Goal: Task Accomplishment & Management: Complete application form

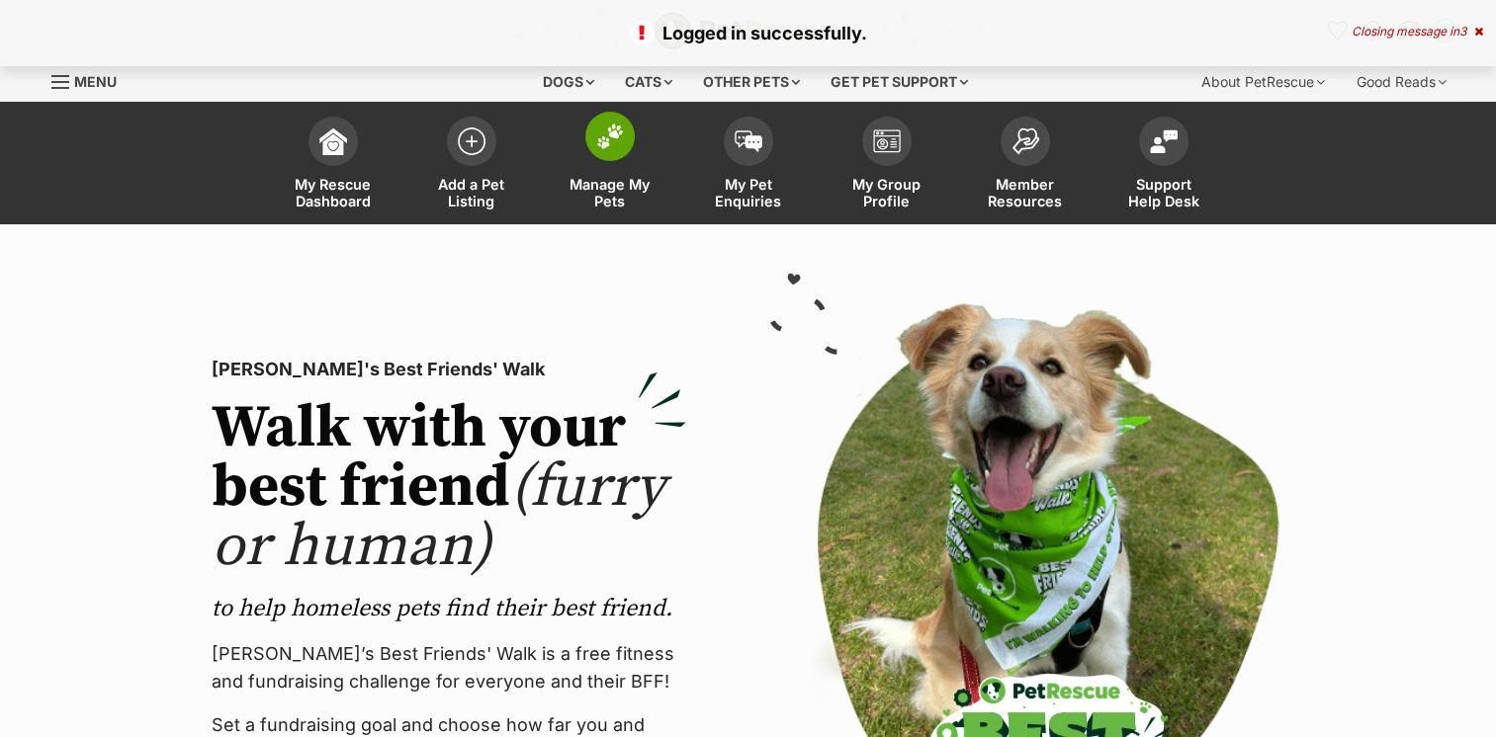
click at [611, 147] on img at bounding box center [610, 137] width 28 height 26
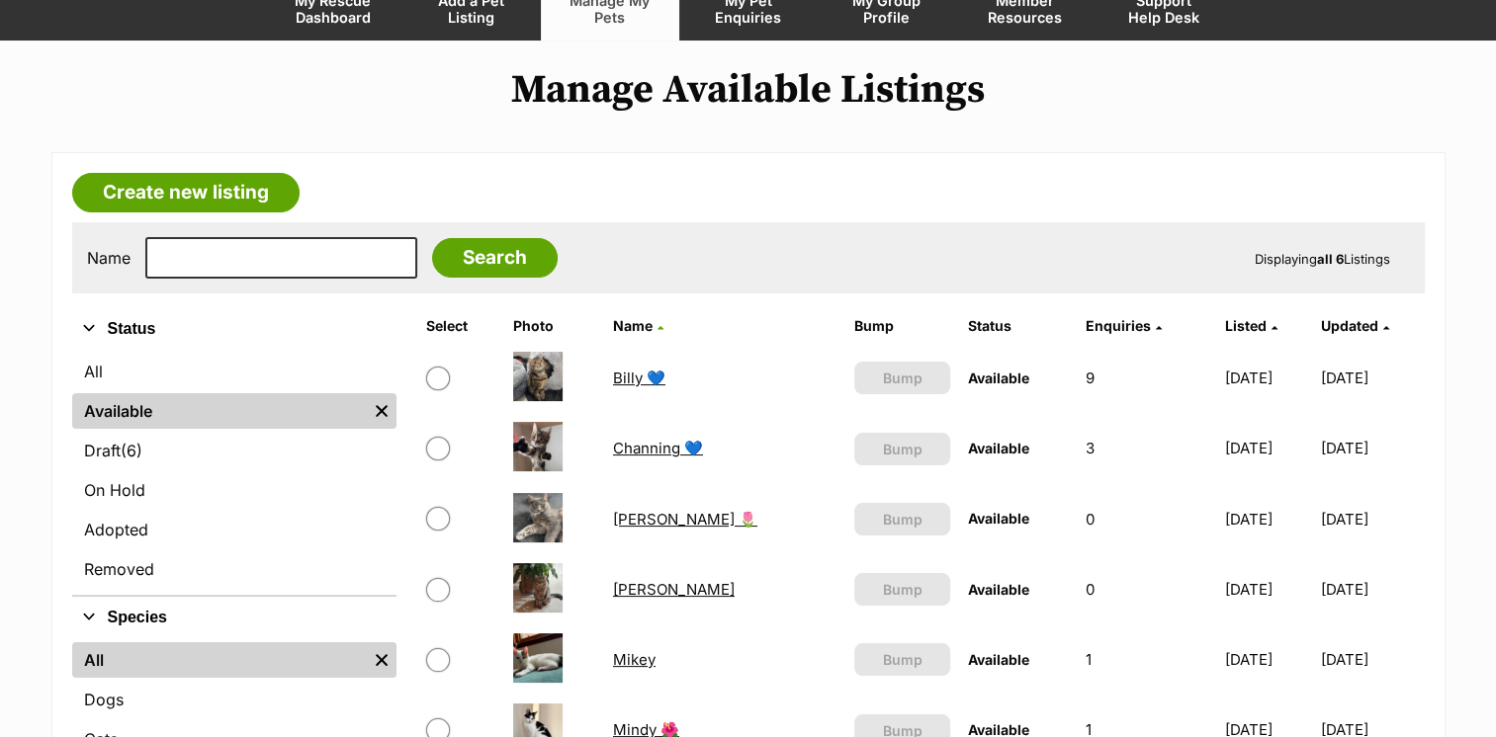
scroll to position [99, 0]
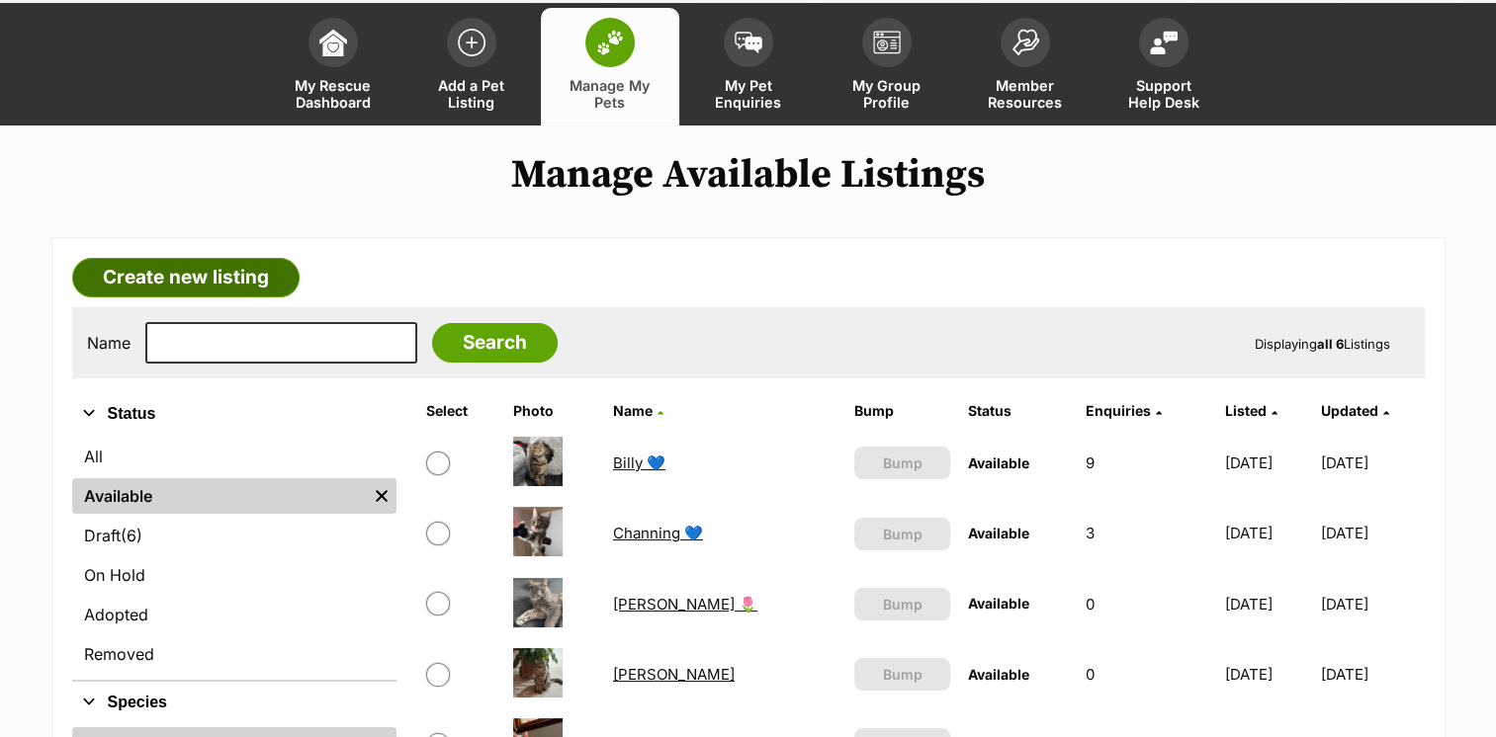
click at [239, 275] on link "Create new listing" at bounding box center [185, 278] width 227 height 40
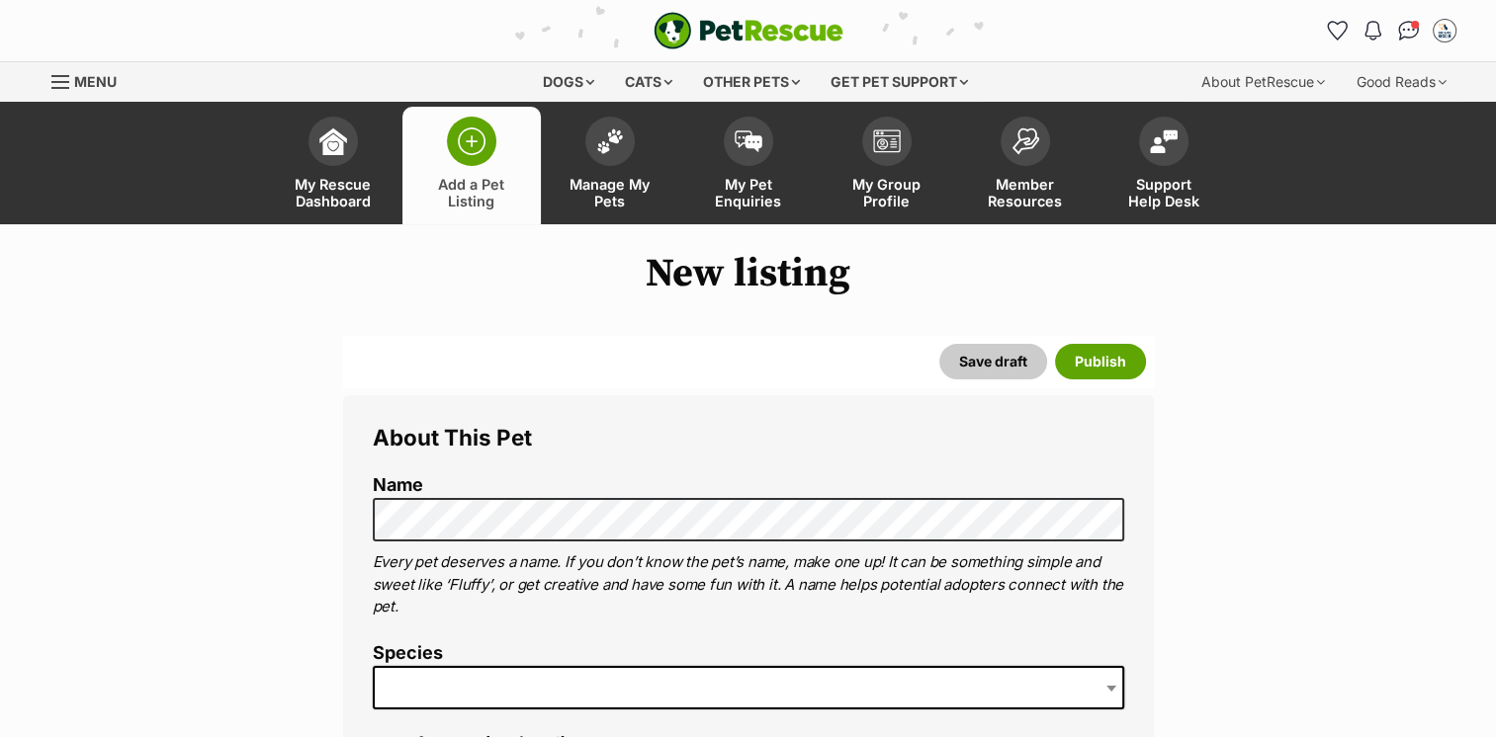
scroll to position [198, 0]
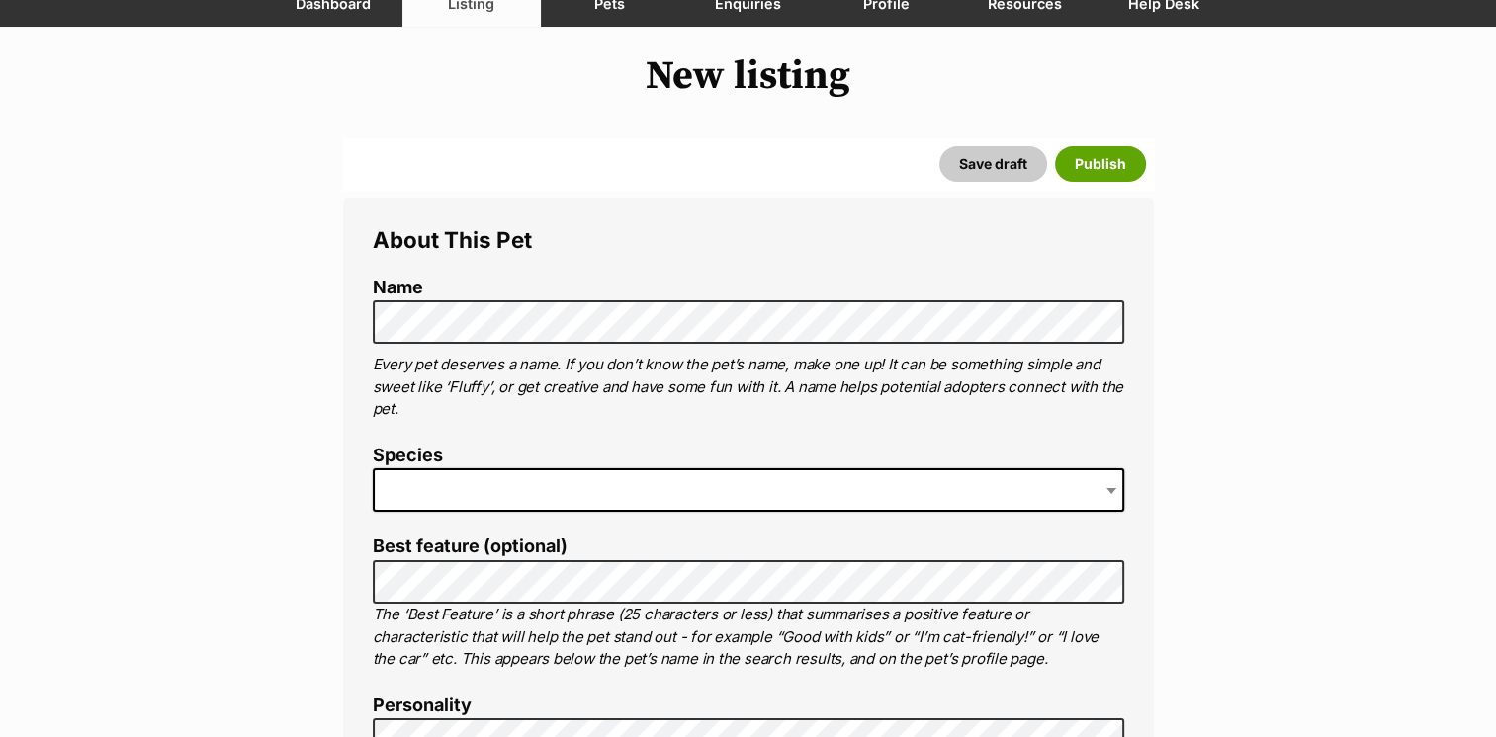
click at [491, 500] on span at bounding box center [748, 490] width 751 height 43
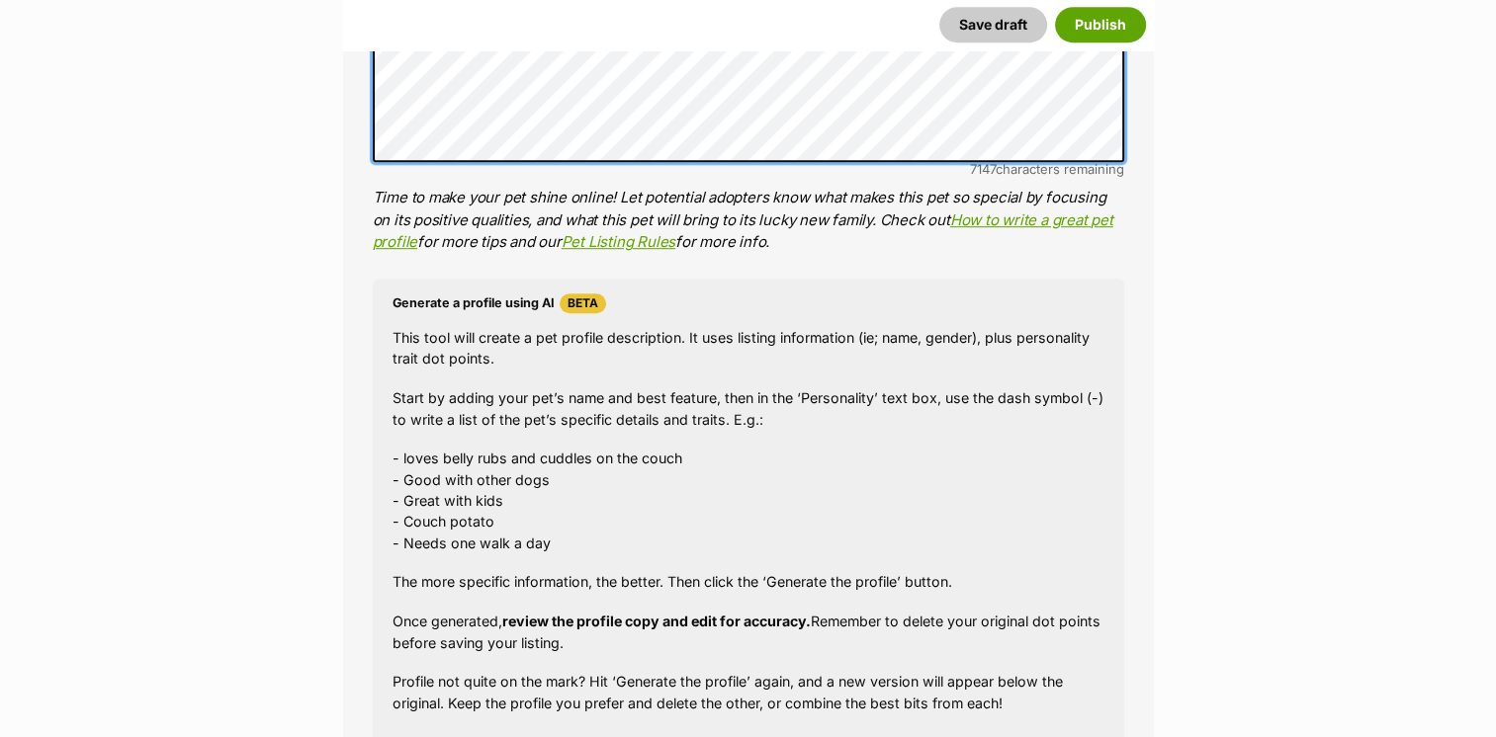
scroll to position [1680, 0]
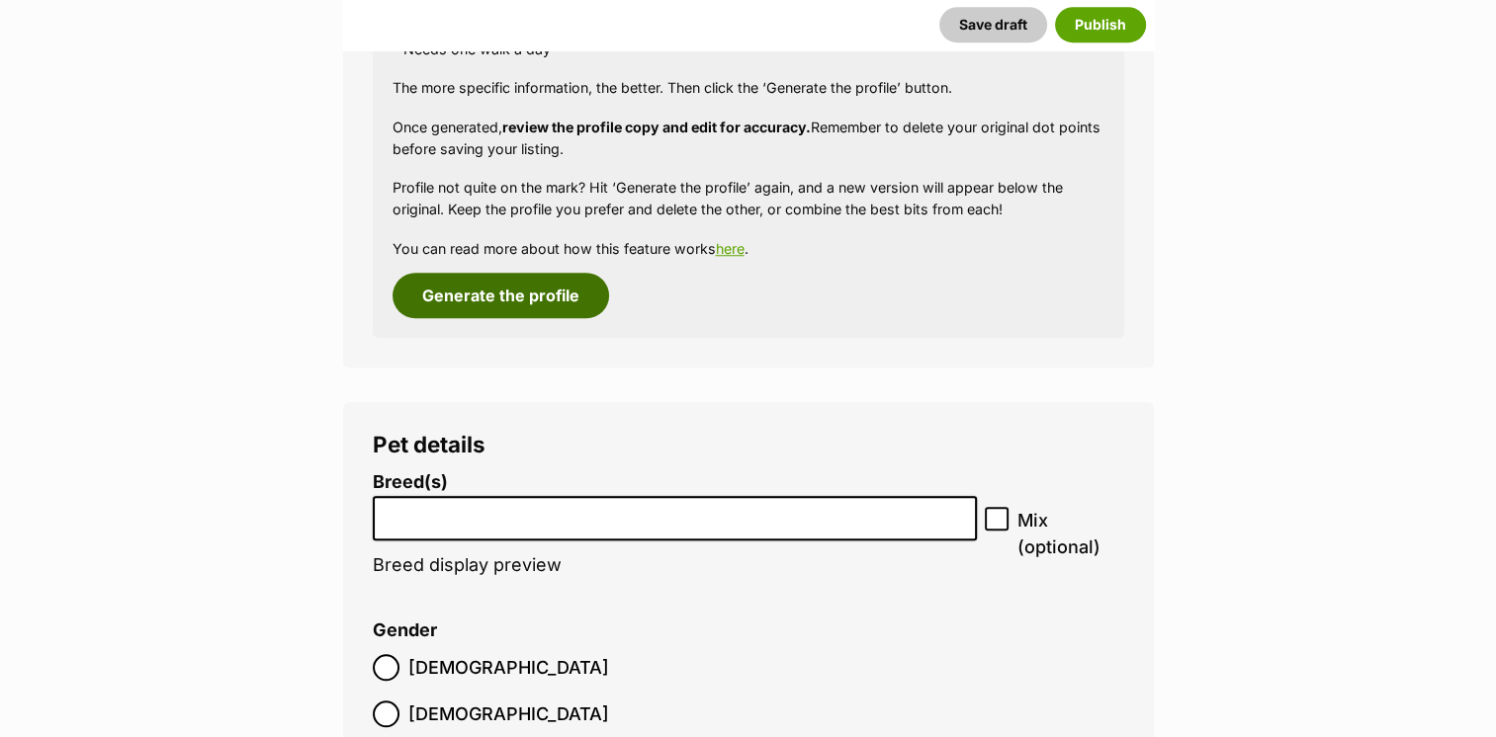
click at [532, 291] on button "Generate the profile" at bounding box center [500, 295] width 216 height 45
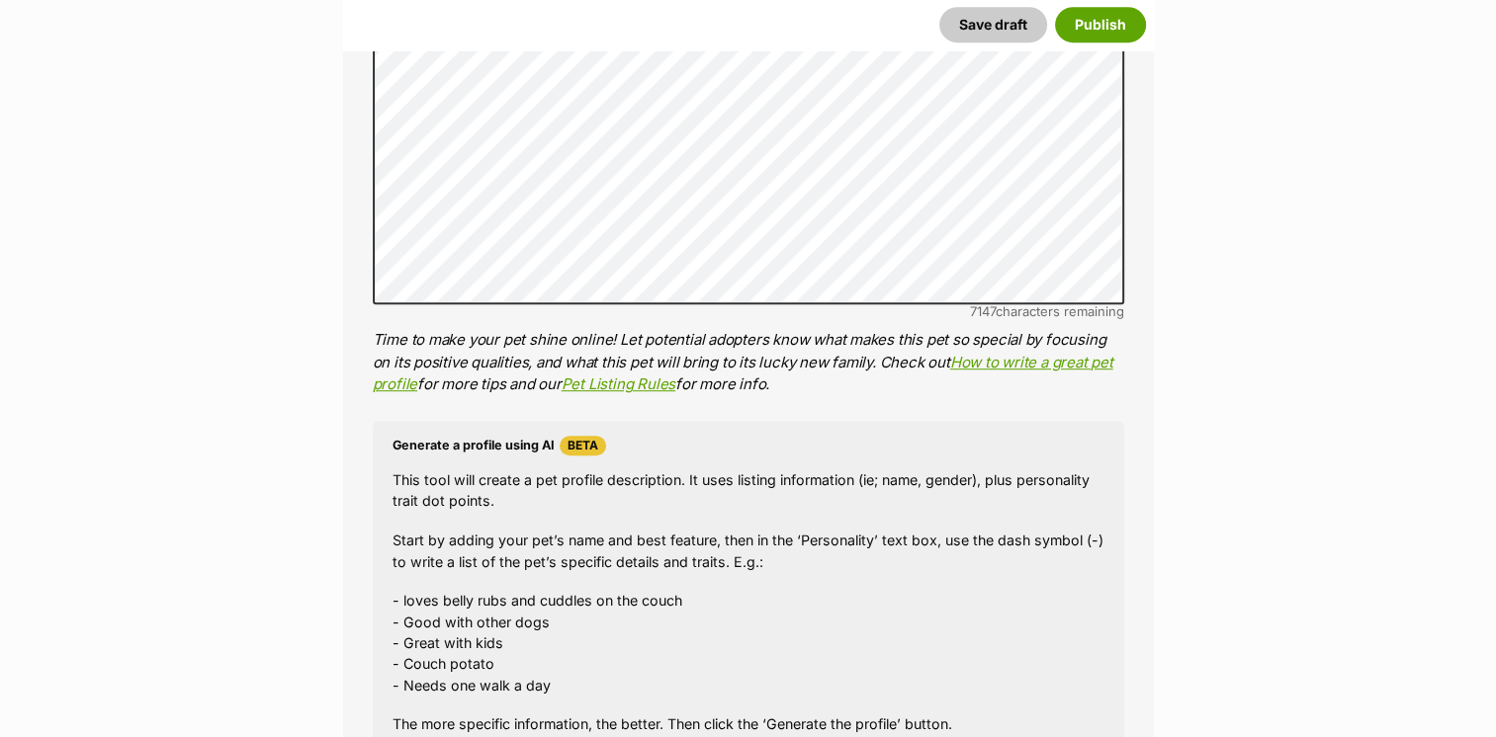
scroll to position [763, 0]
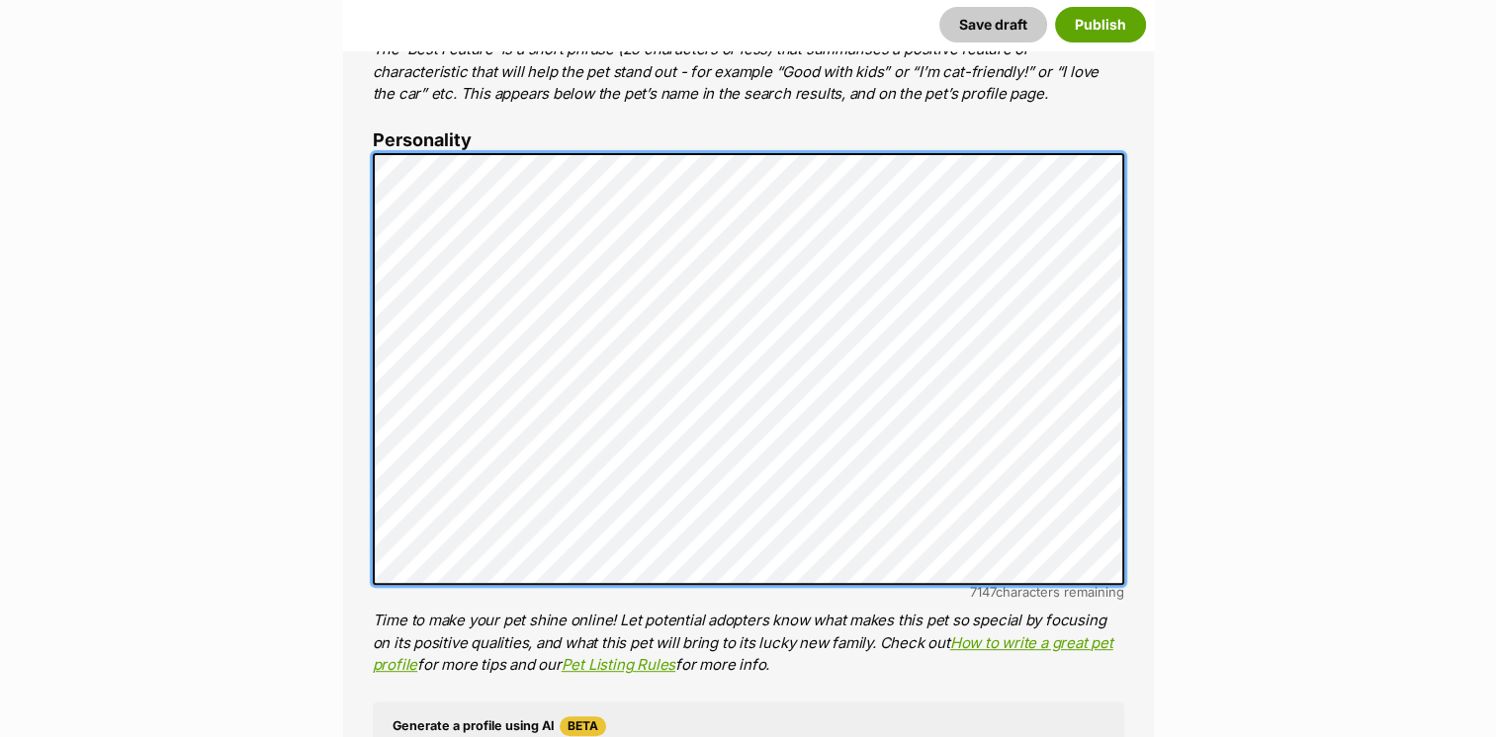
click at [379, 130] on li "Personality 7147 characters remaining Time to make your pet shine online! Let p…" at bounding box center [748, 403] width 751 height 547
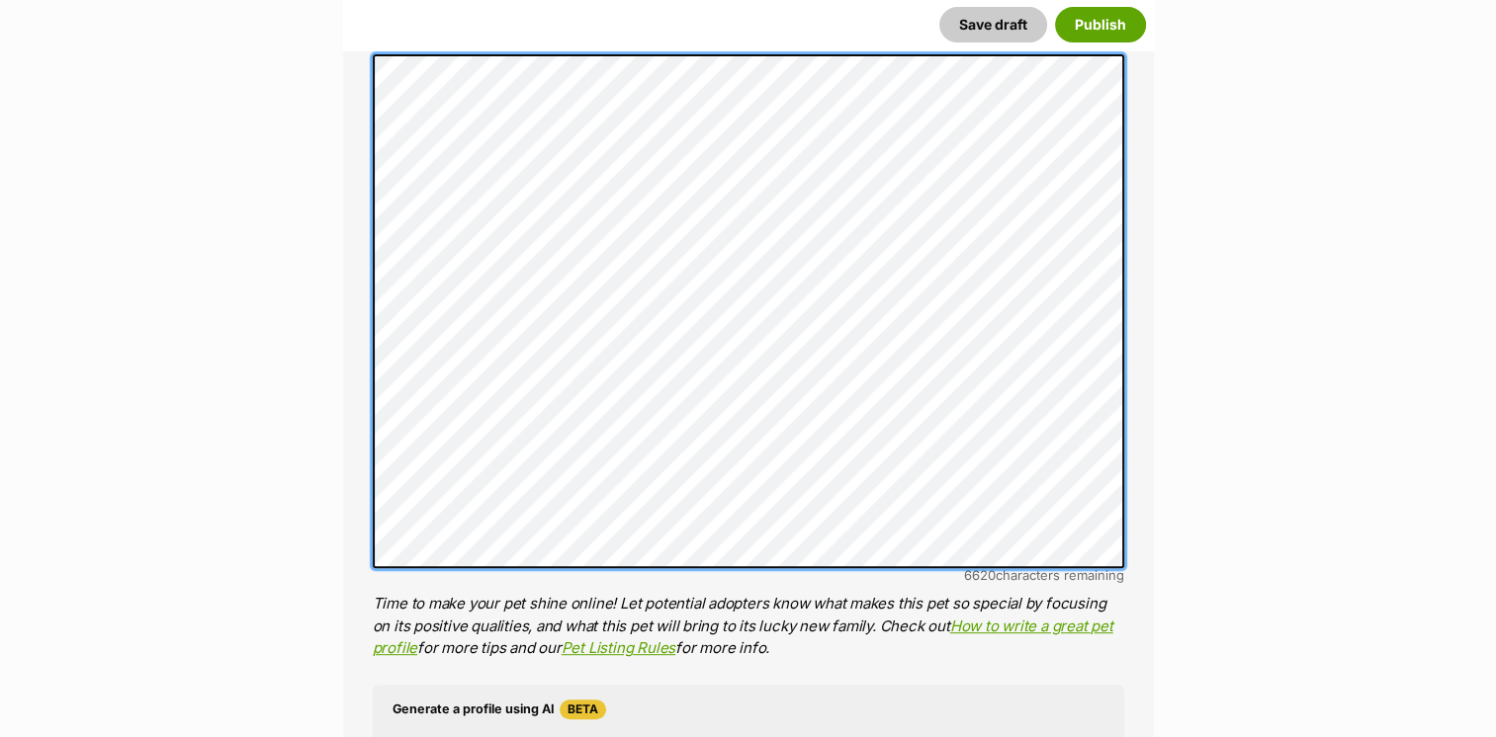
scroll to position [961, 0]
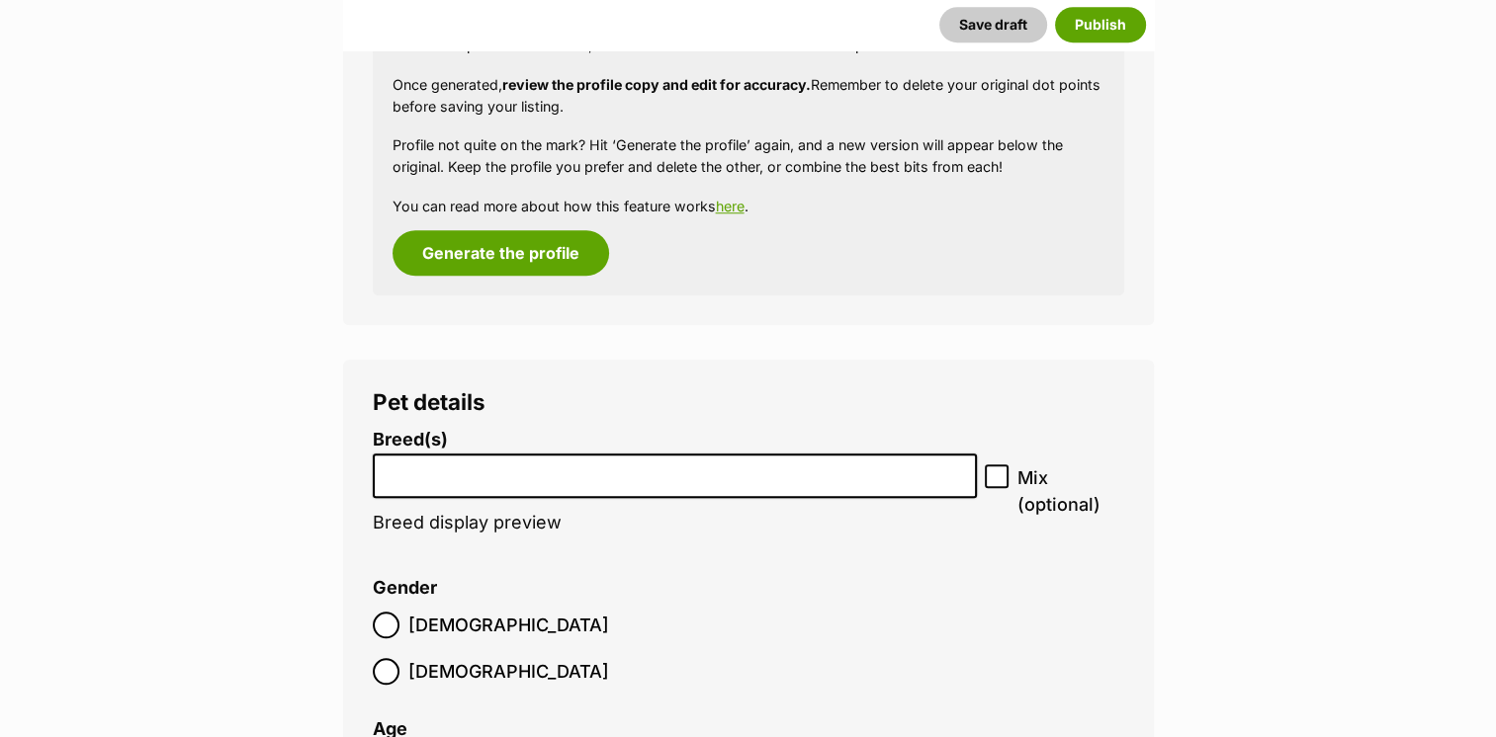
scroll to position [1850, 0]
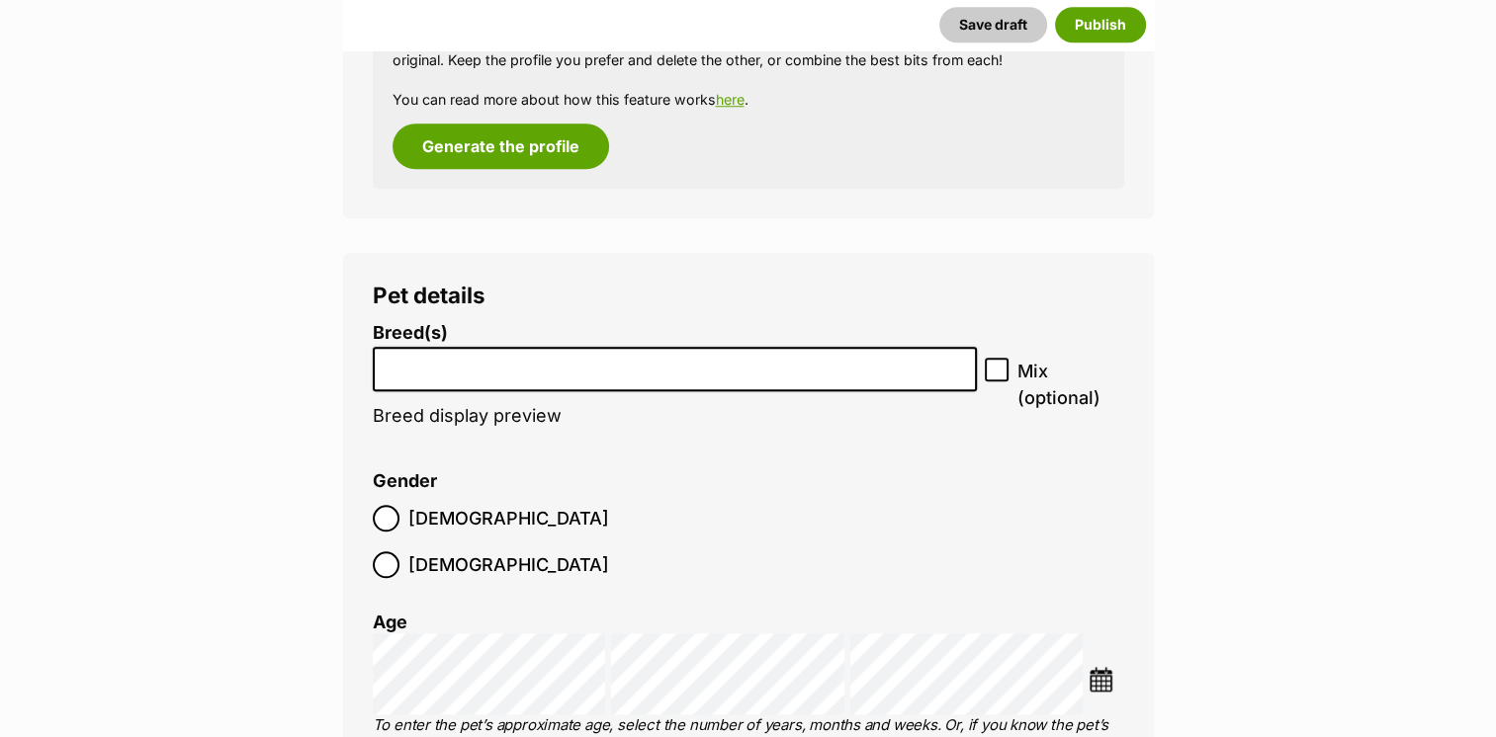
click at [502, 366] on input "search" at bounding box center [675, 364] width 591 height 21
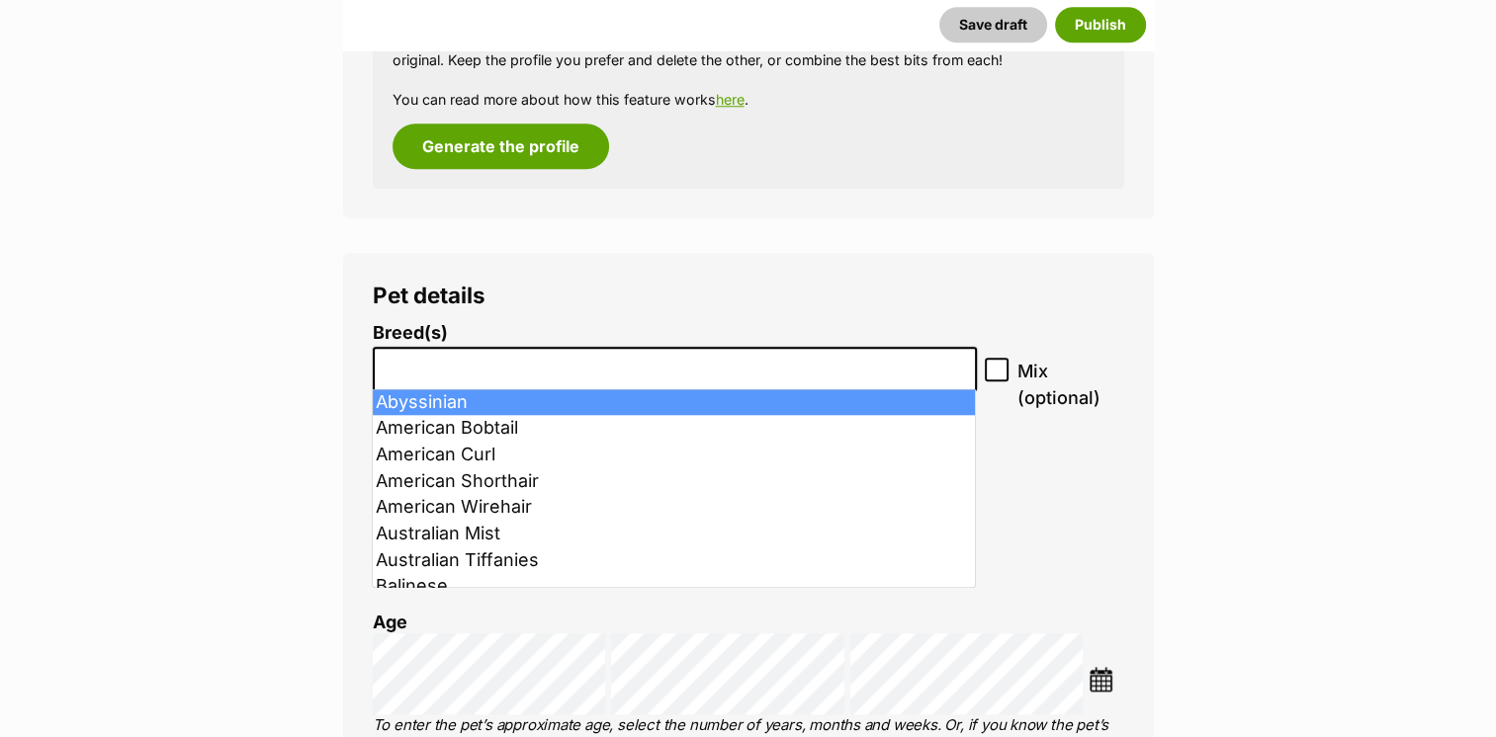
click at [469, 364] on input "search" at bounding box center [675, 364] width 591 height 21
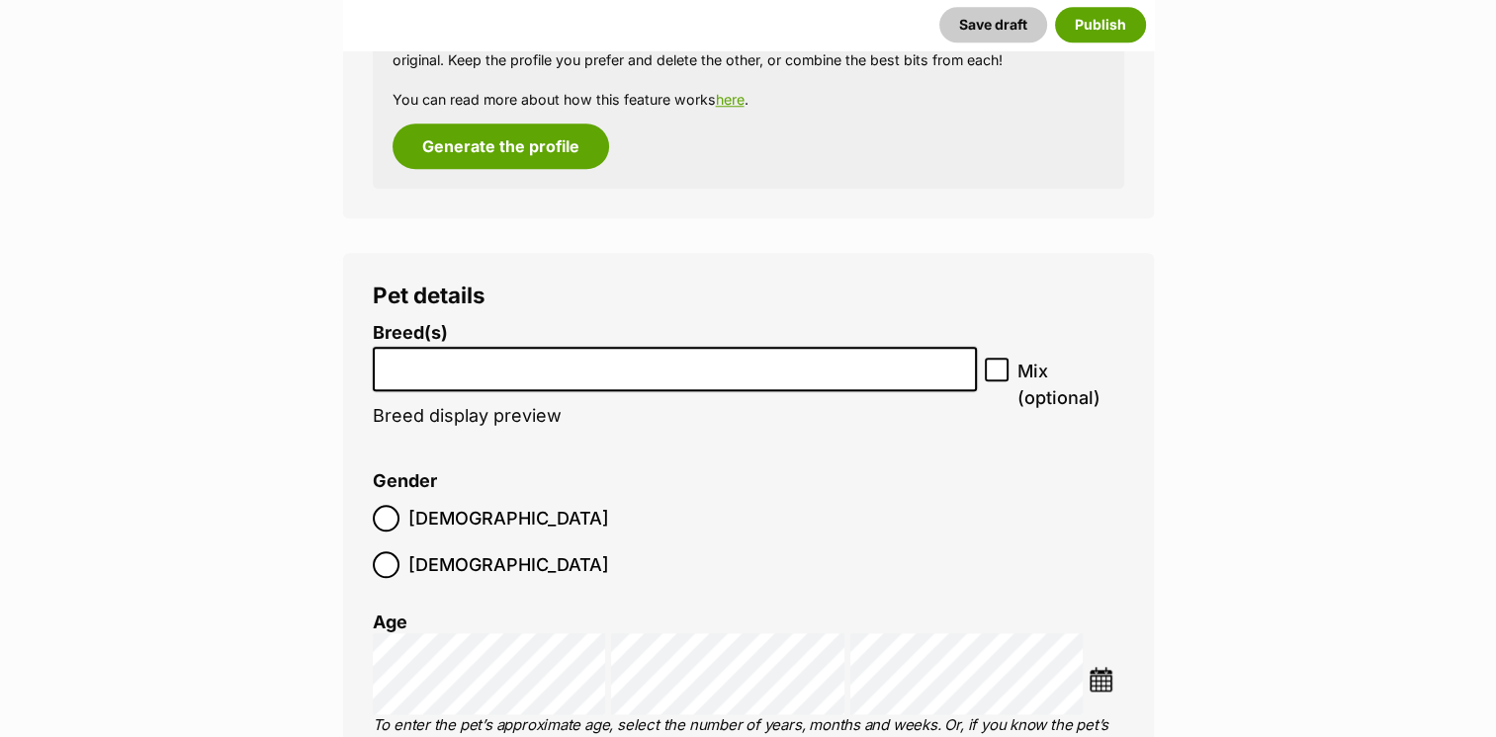
click at [469, 364] on input "search" at bounding box center [675, 364] width 591 height 21
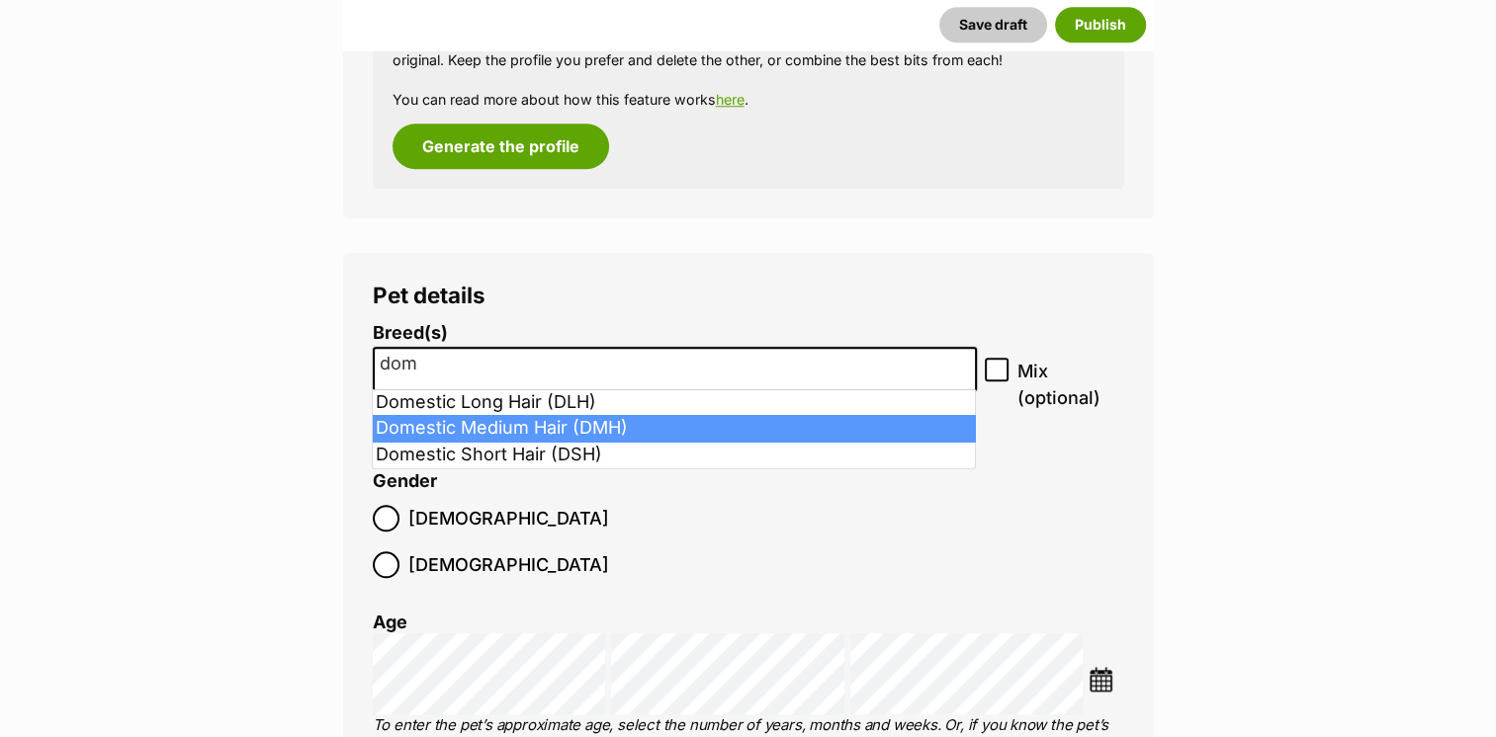
type input "dom"
select select "252101"
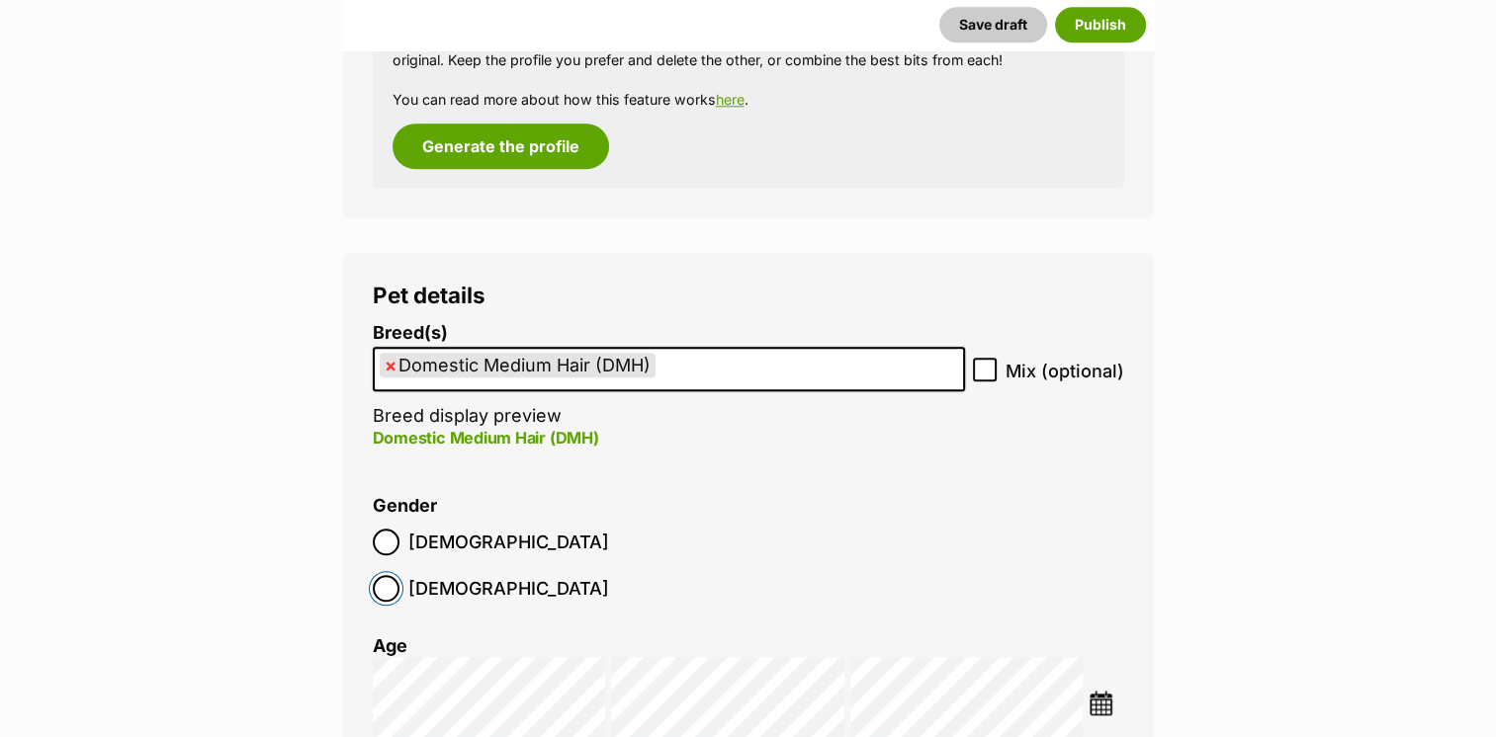
scroll to position [2048, 0]
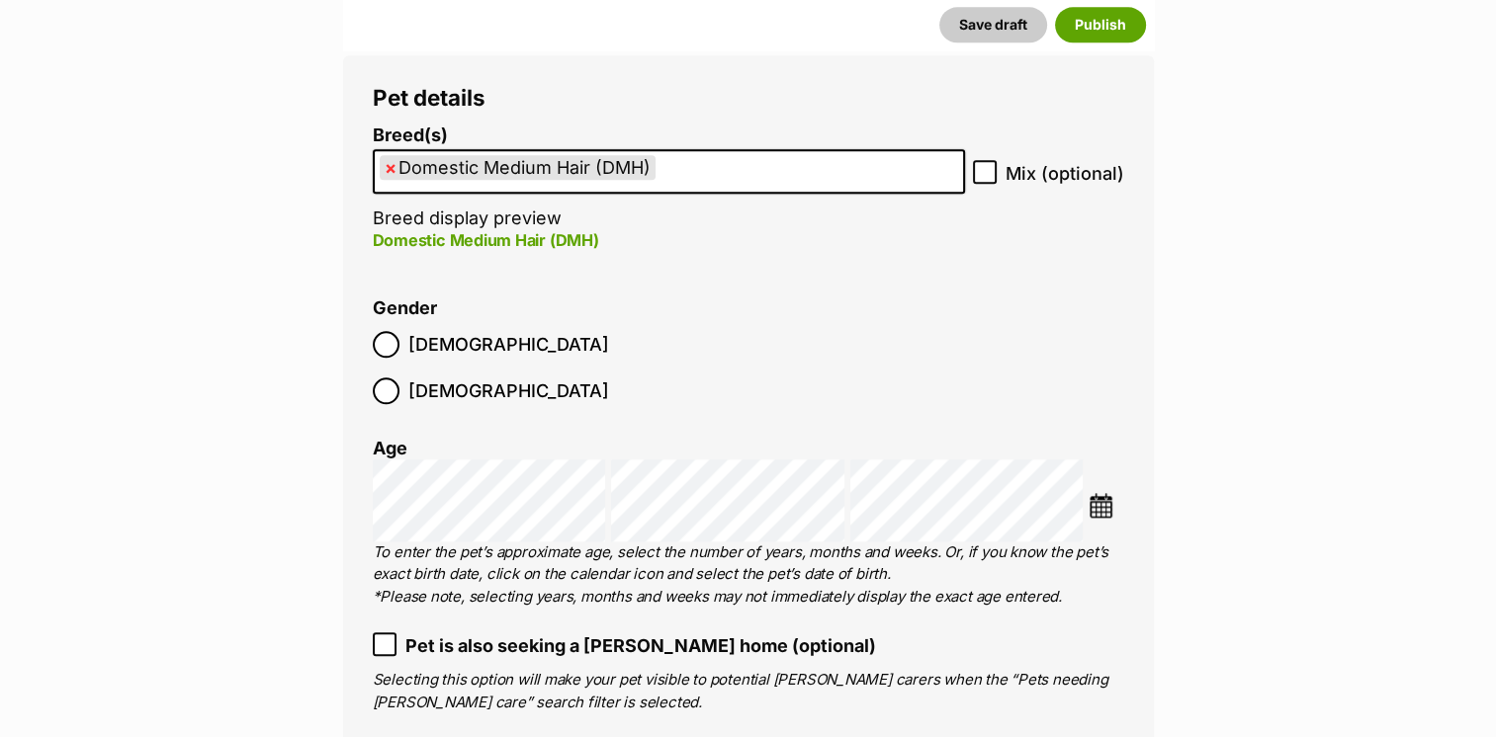
click at [755, 542] on p "To enter the pet’s approximate age, select the number of years, months and week…" at bounding box center [748, 575] width 751 height 67
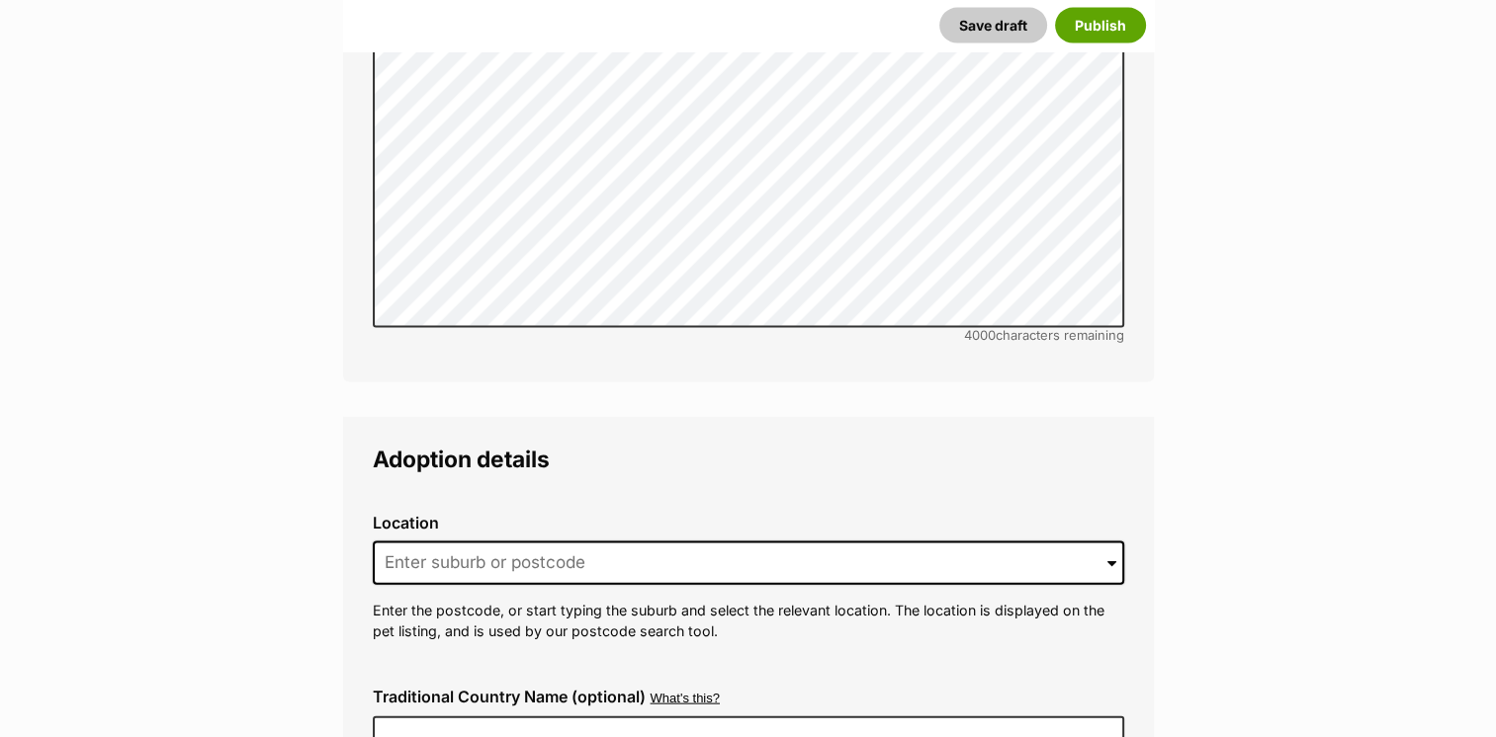
scroll to position [4223, 0]
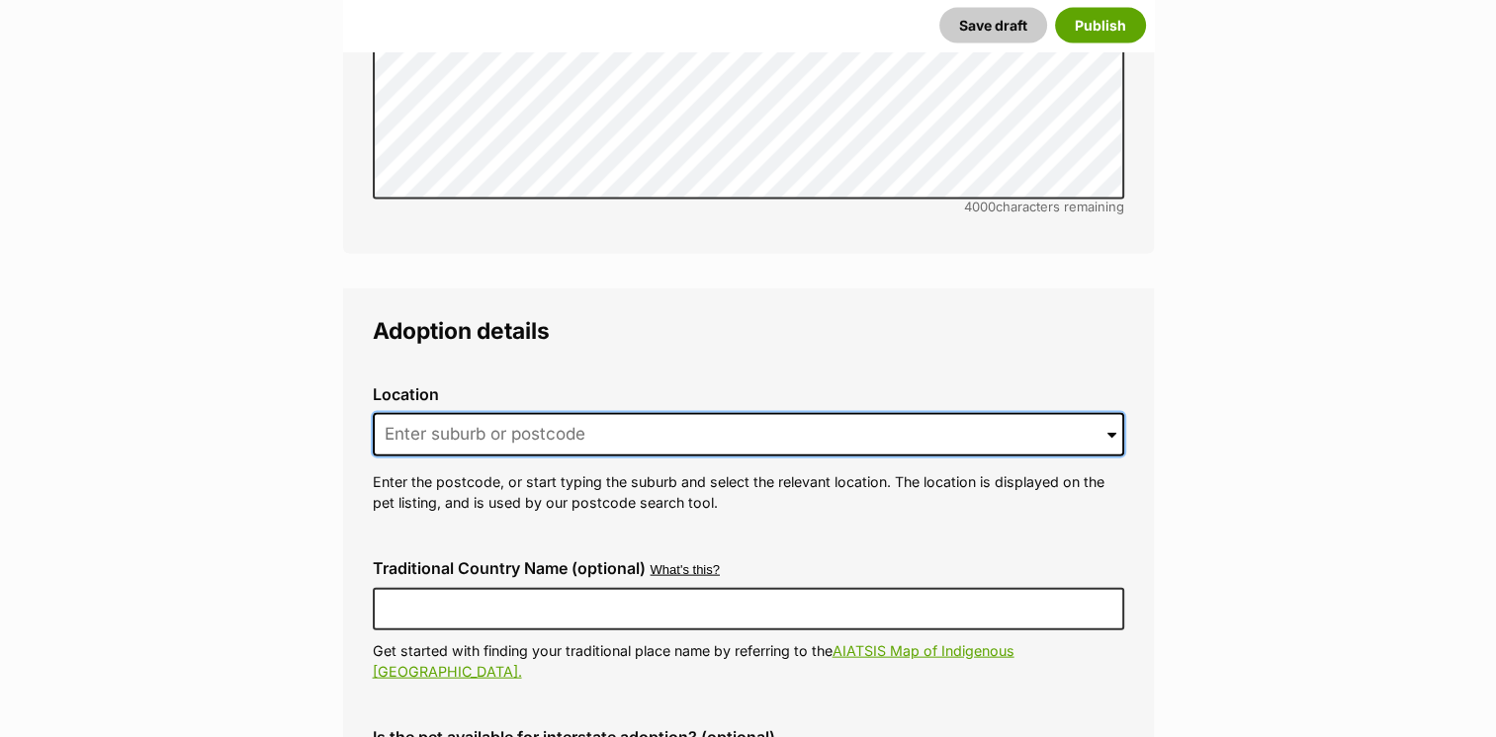
click at [556, 413] on input at bounding box center [748, 434] width 751 height 43
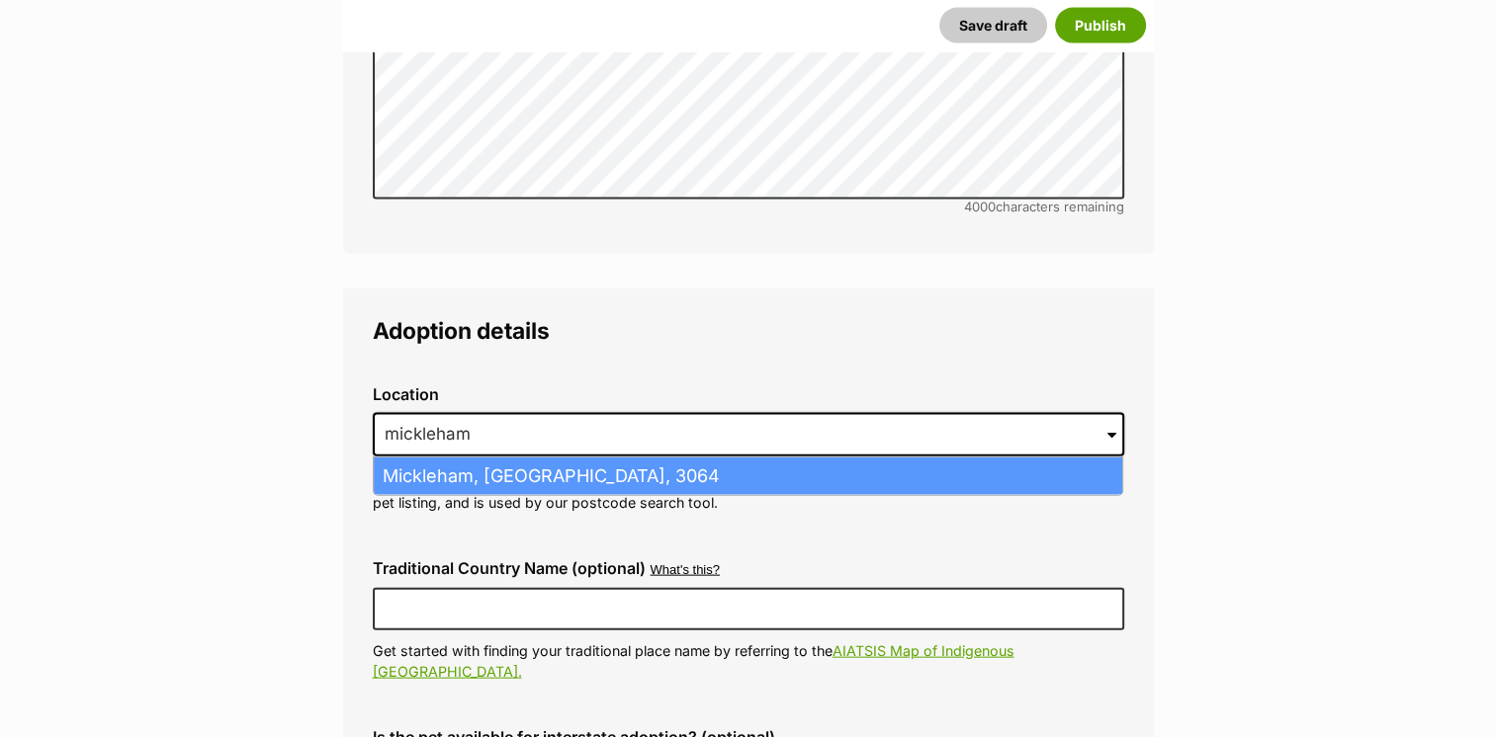
click at [567, 458] on li "Mickleham, Victoria, 3064" at bounding box center [748, 477] width 748 height 39
type input "Mickleham, Victoria, 3064"
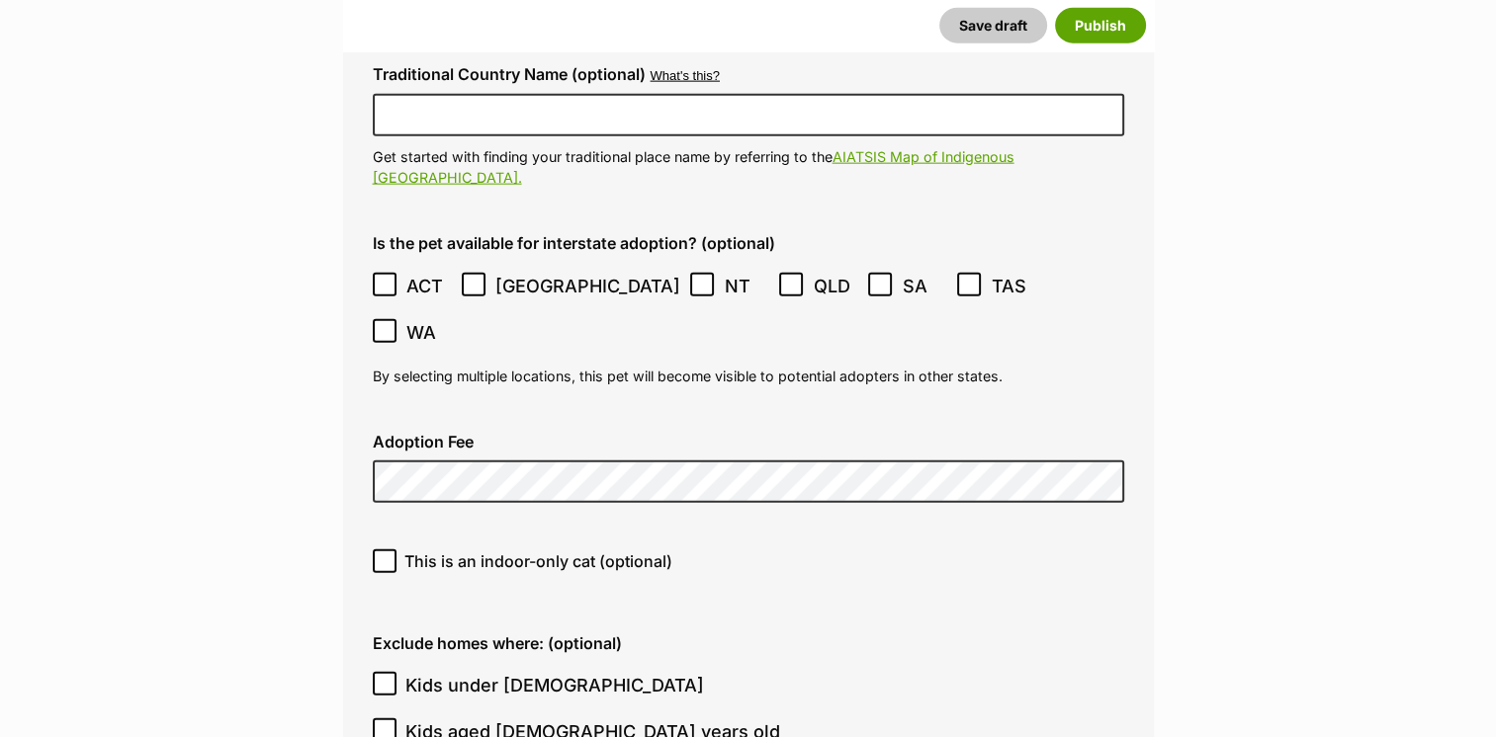
scroll to position [4915, 0]
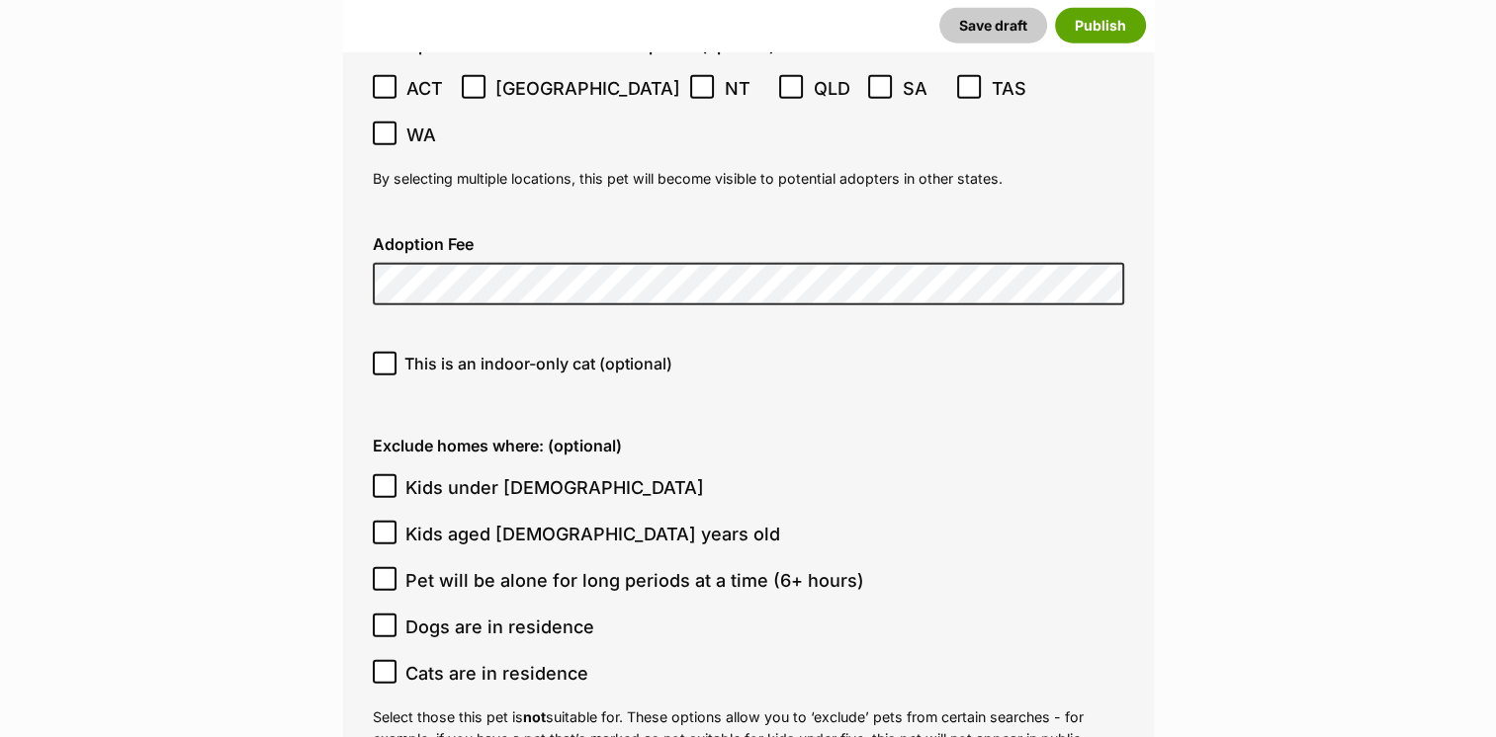
click at [385, 357] on icon at bounding box center [385, 364] width 14 height 14
click at [385, 352] on input "This is an indoor-only cat (optional)" at bounding box center [385, 364] width 24 height 24
checkbox input "true"
click at [393, 474] on input "Kids under 5 years old" at bounding box center [385, 486] width 24 height 24
checkbox input "true"
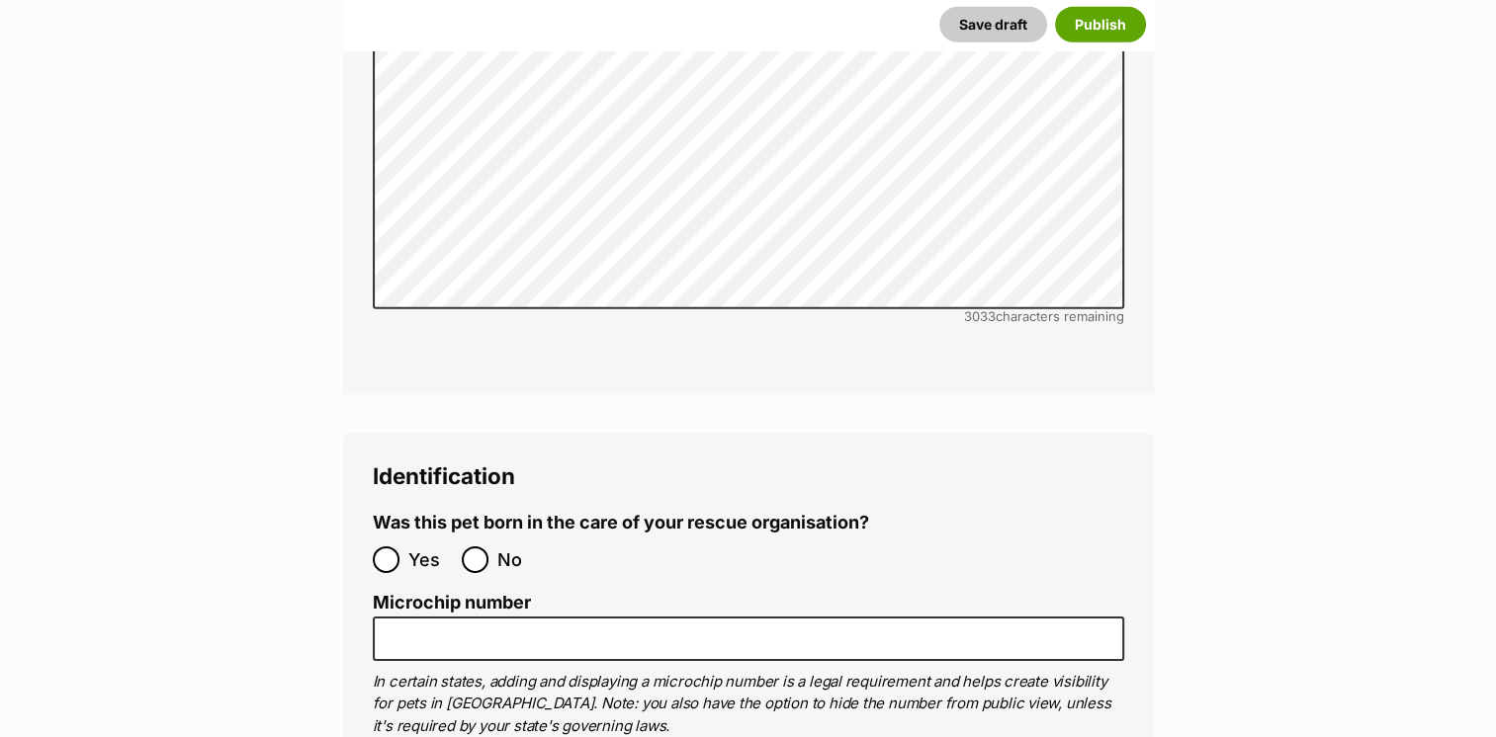
scroll to position [6101, 0]
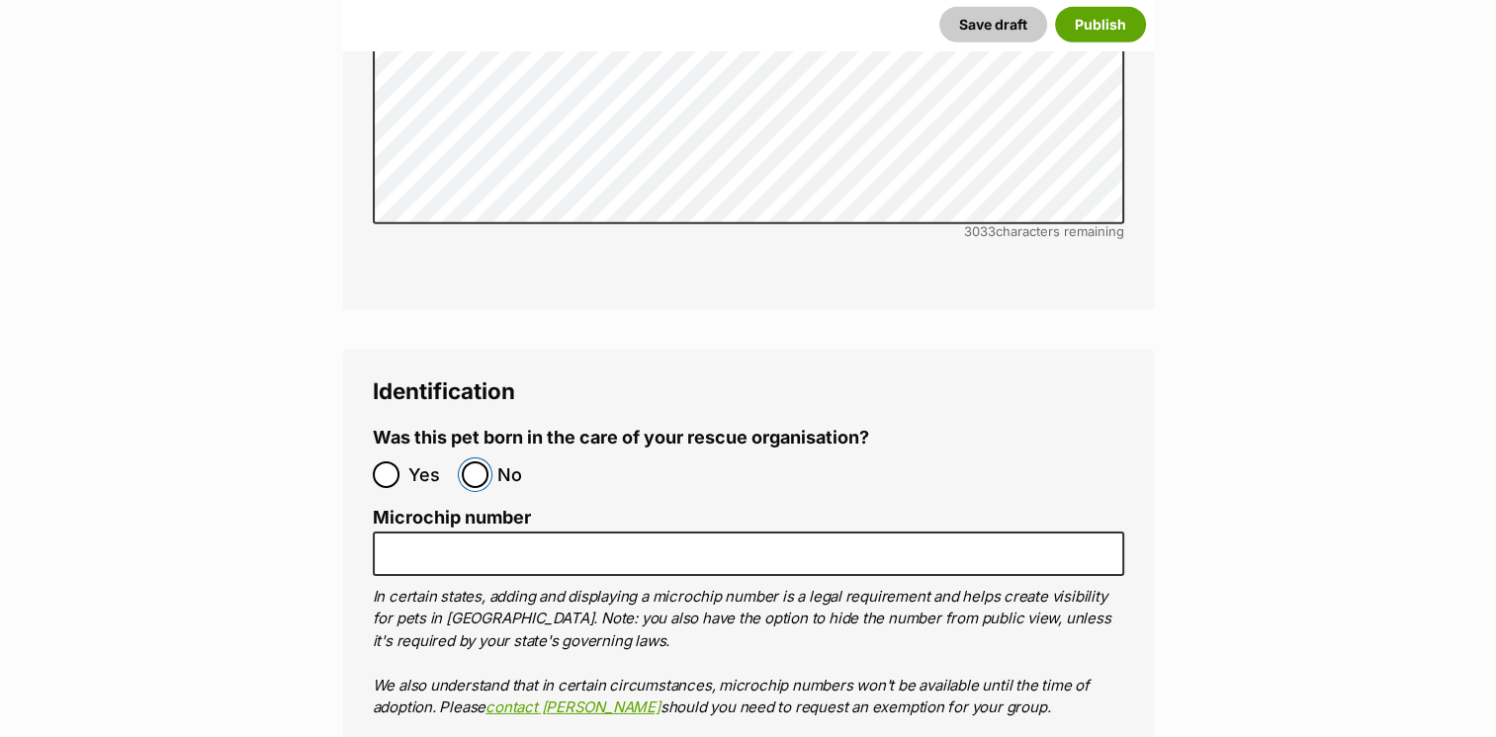
click at [472, 462] on input "No" at bounding box center [475, 475] width 27 height 27
radio input "true"
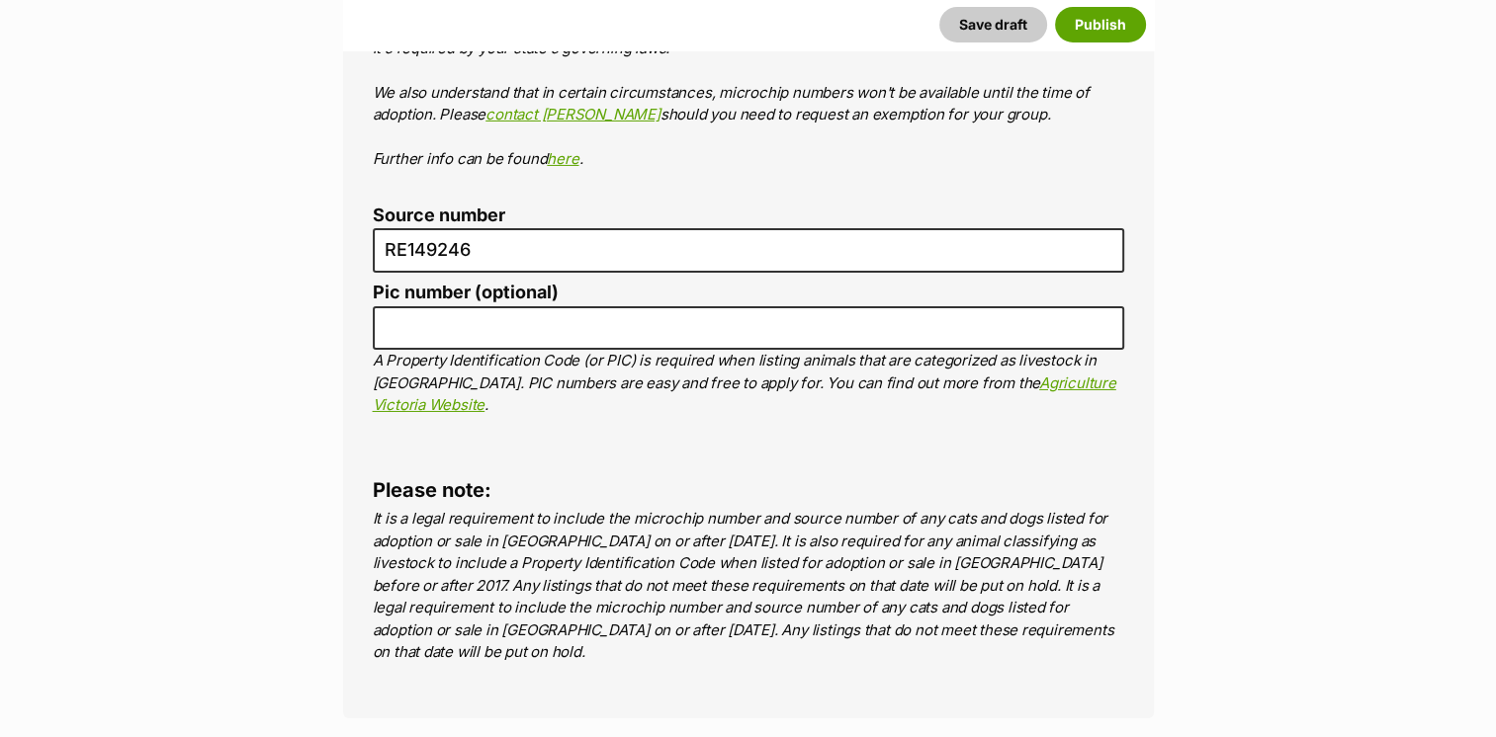
scroll to position [6990, 0]
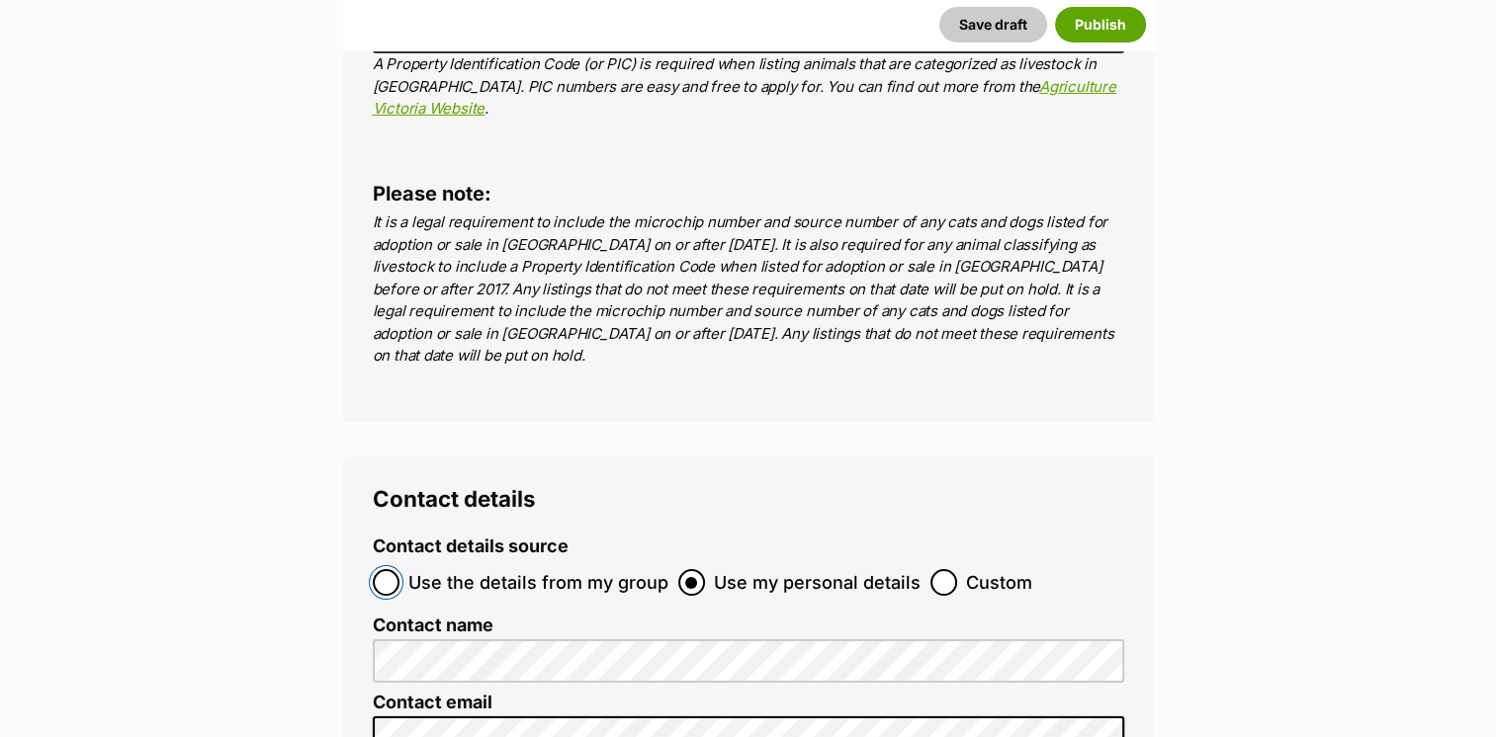
click at [382, 569] on input "Use the details from my group" at bounding box center [386, 582] width 27 height 27
radio input "true"
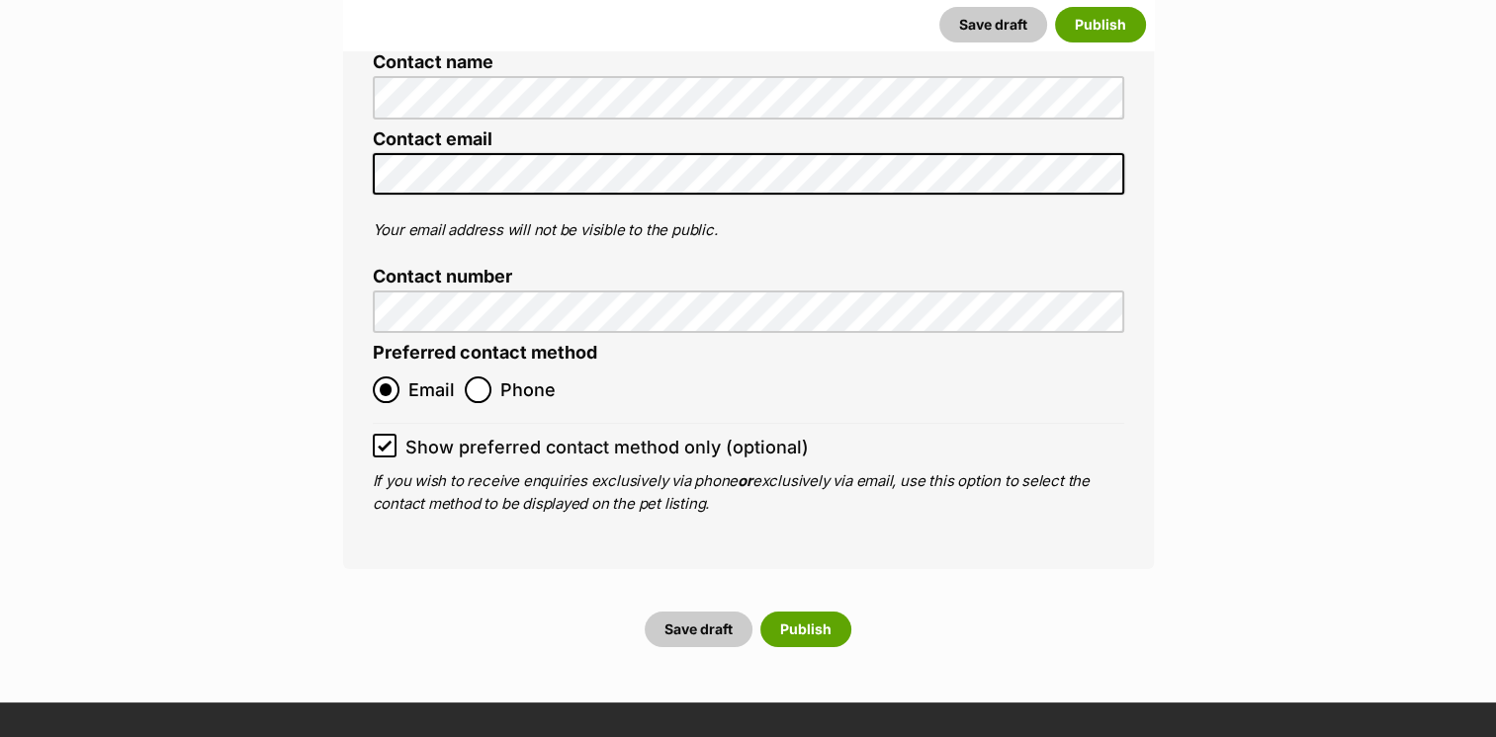
scroll to position [7682, 0]
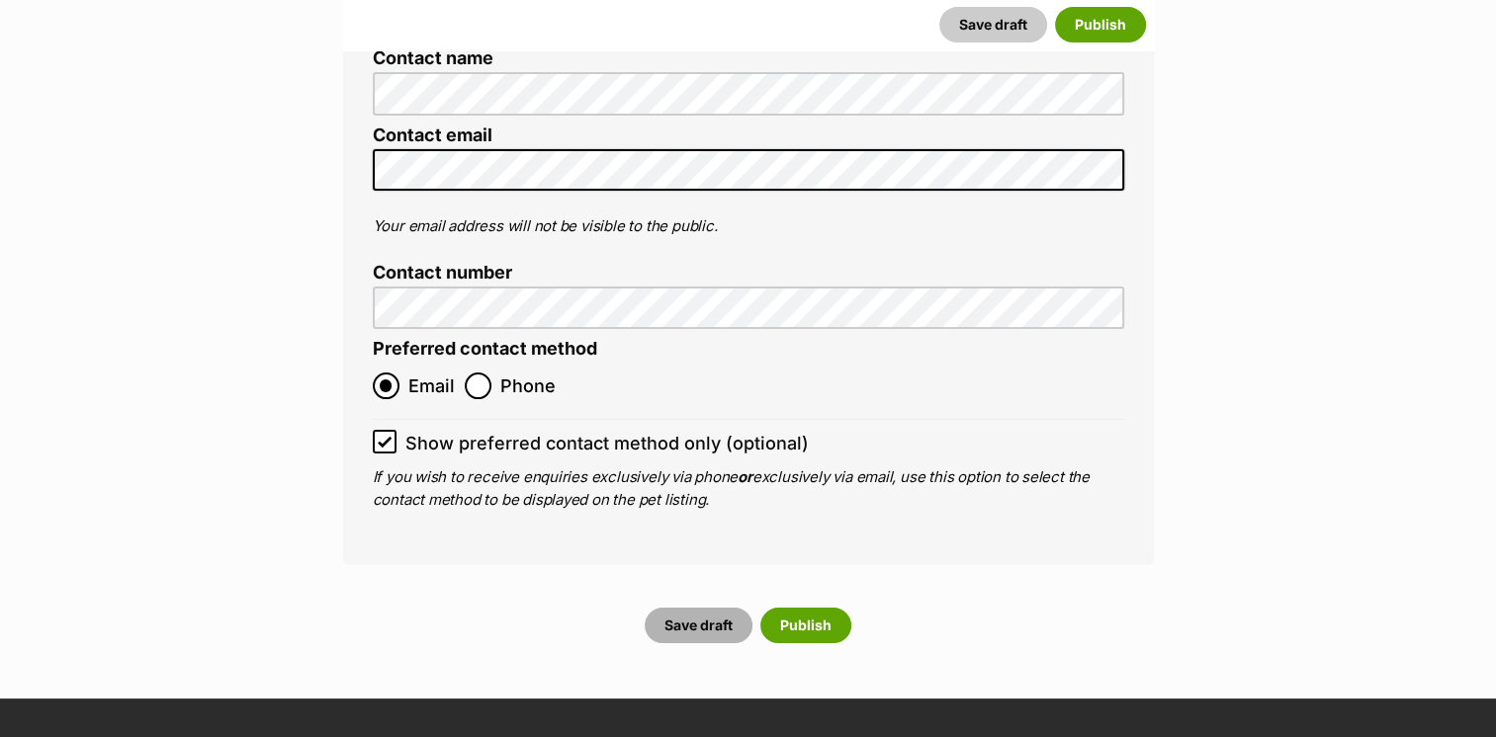
click at [690, 608] on button "Save draft" at bounding box center [698, 626] width 108 height 36
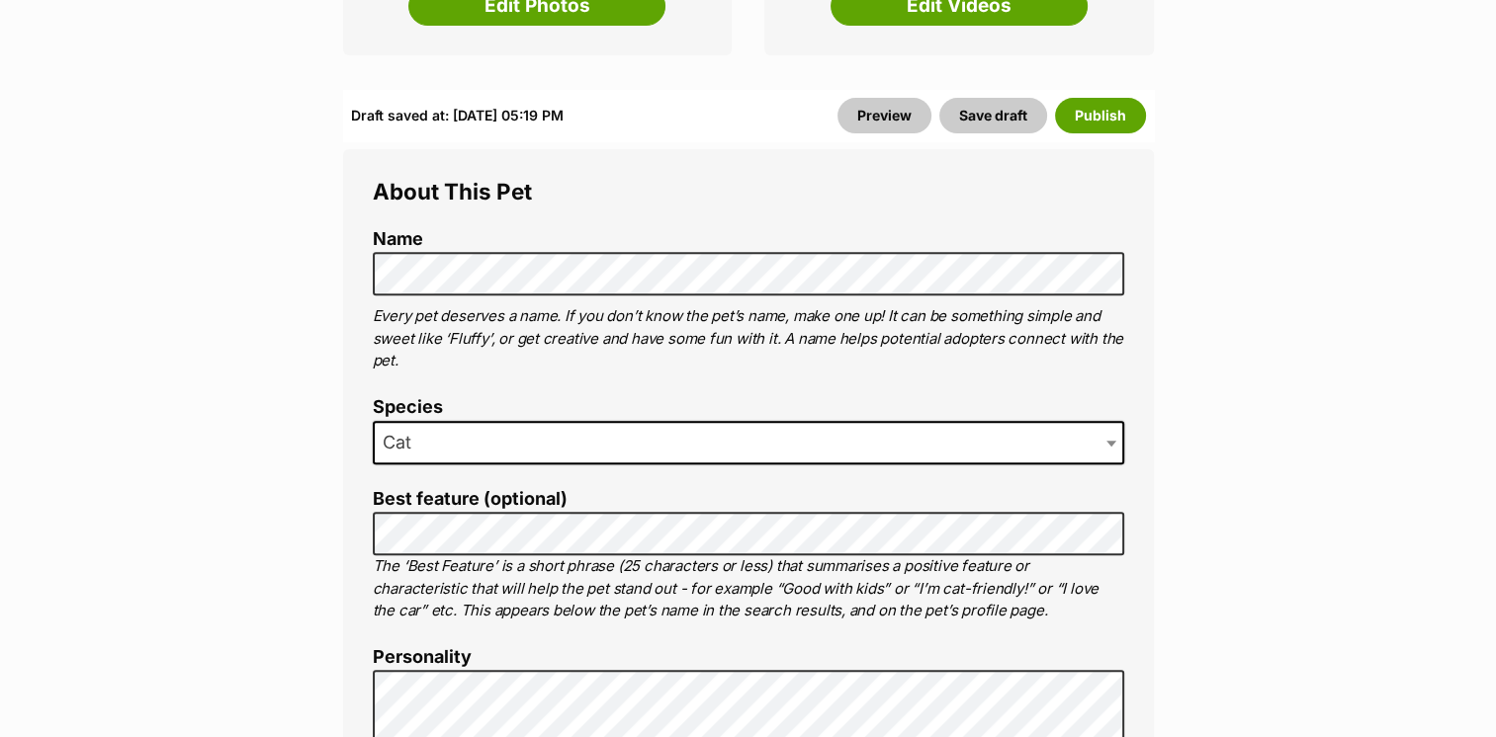
scroll to position [1779, 0]
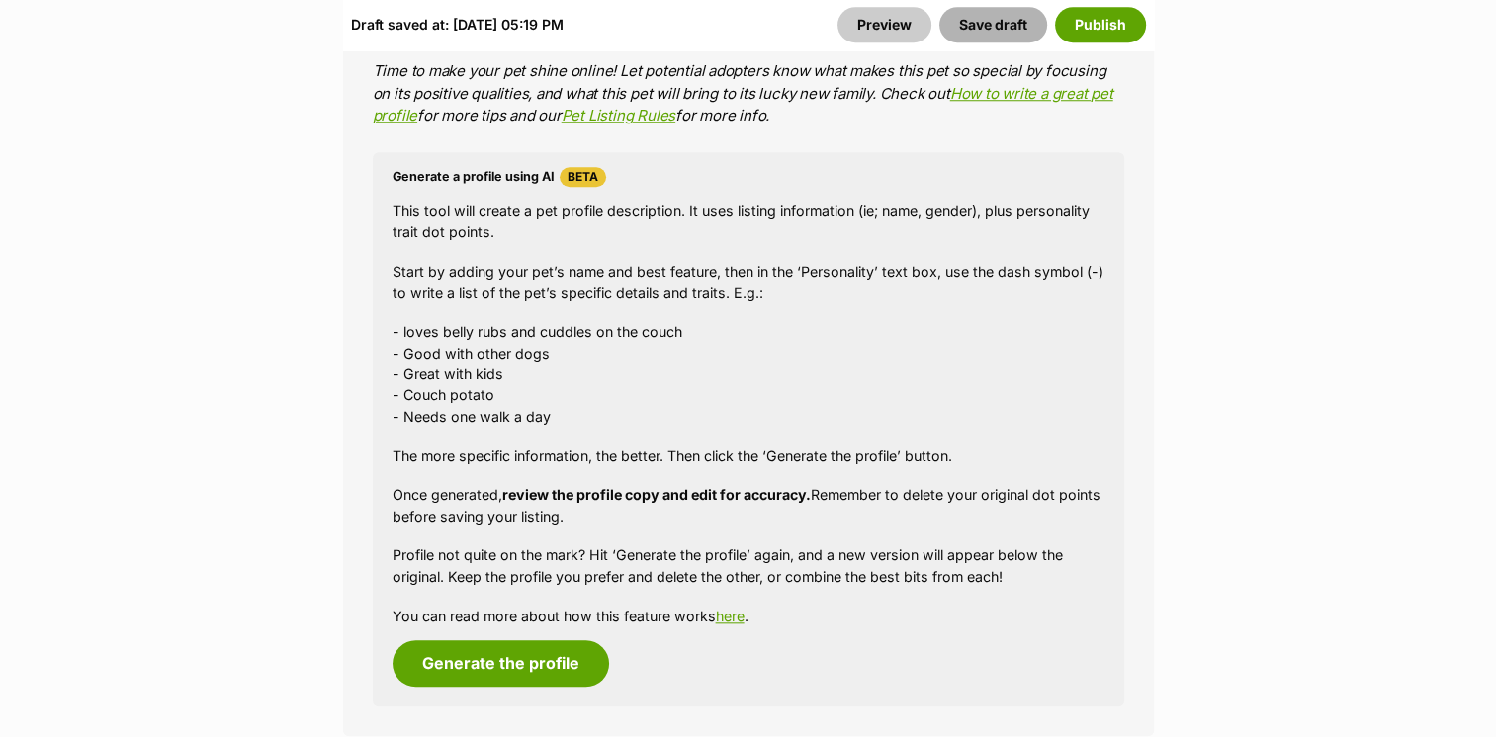
click at [995, 26] on button "Save draft" at bounding box center [993, 25] width 108 height 36
